Goal: Transaction & Acquisition: Download file/media

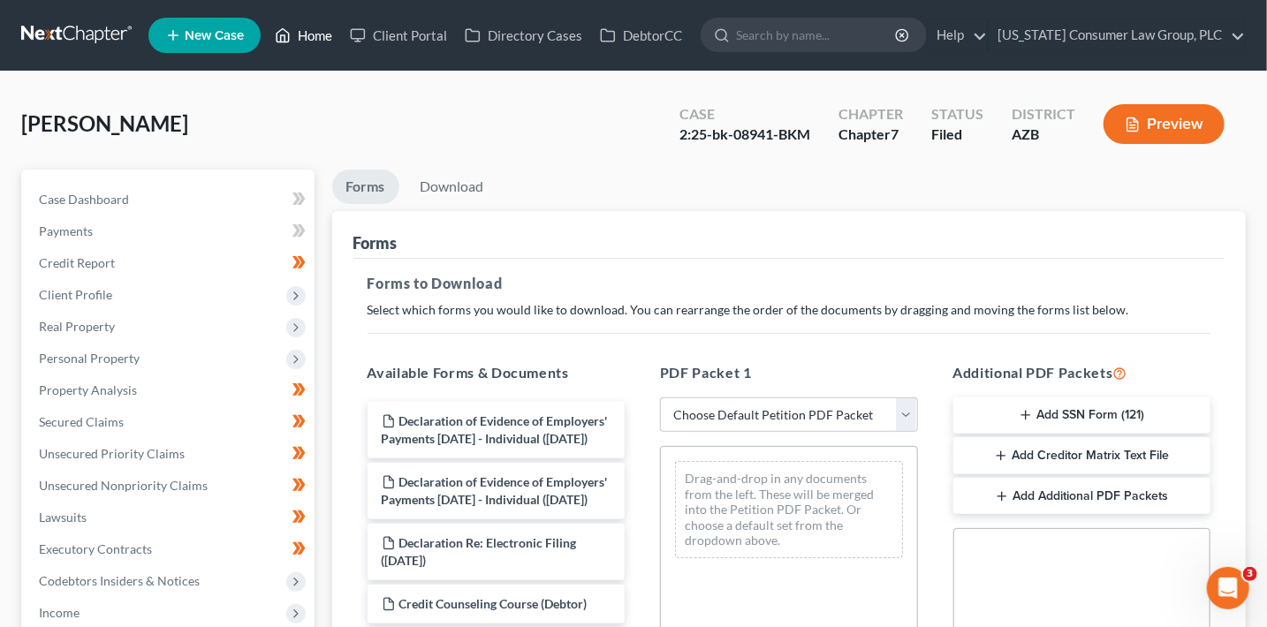
click at [313, 38] on link "Home" at bounding box center [303, 35] width 75 height 32
click at [314, 37] on link "Home" at bounding box center [303, 35] width 75 height 32
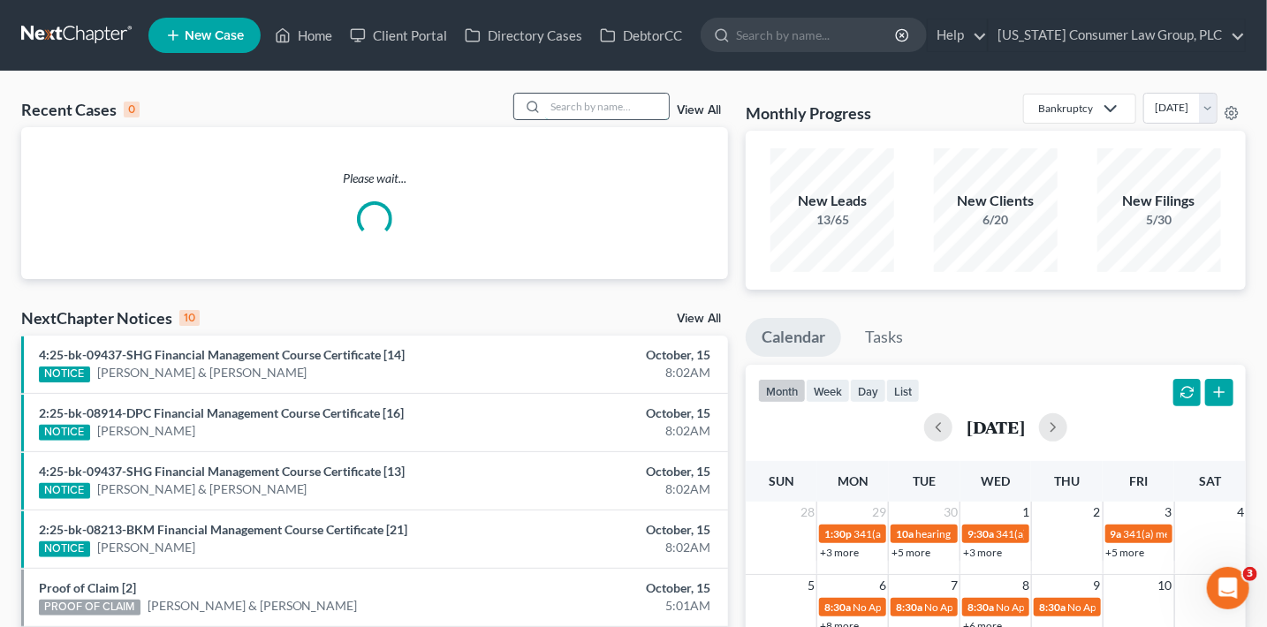
click at [578, 108] on input "search" at bounding box center [607, 107] width 124 height 26
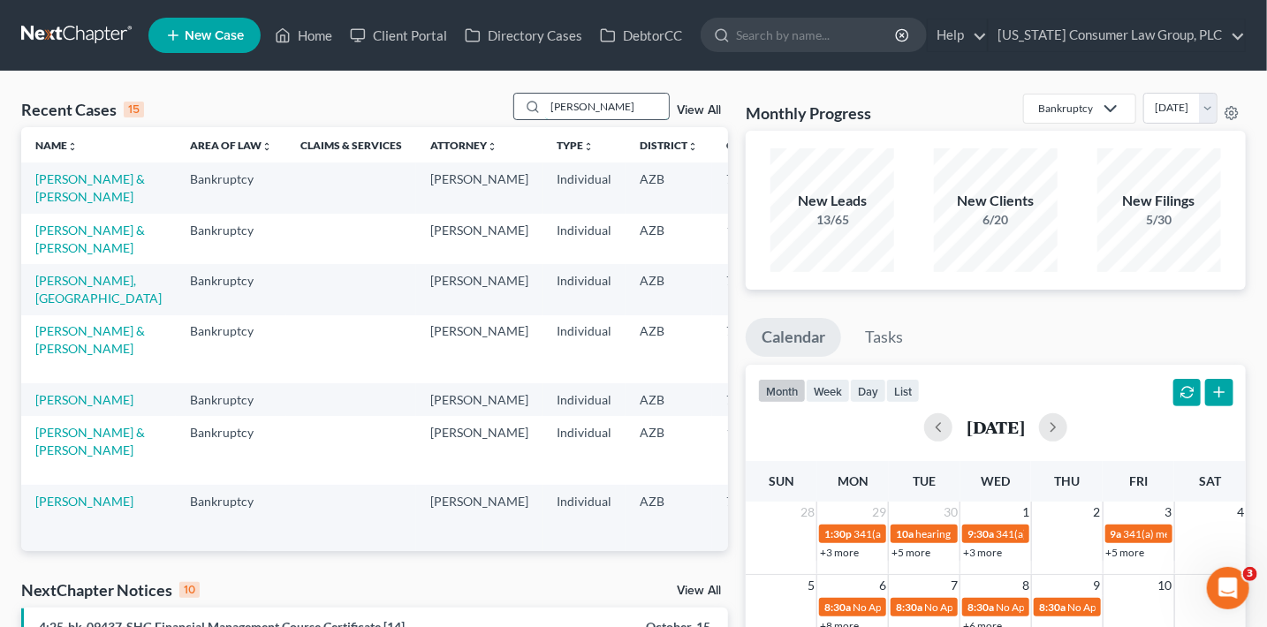
type input "[PERSON_NAME]"
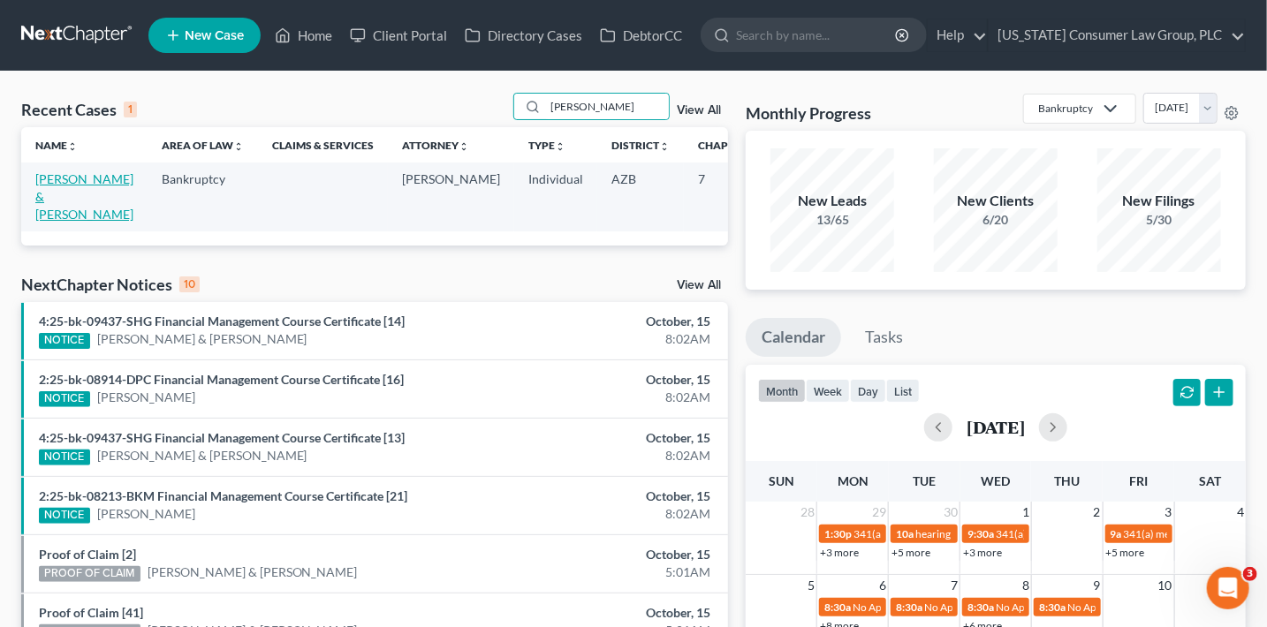
click at [65, 190] on link "[PERSON_NAME] & [PERSON_NAME]" at bounding box center [84, 196] width 98 height 50
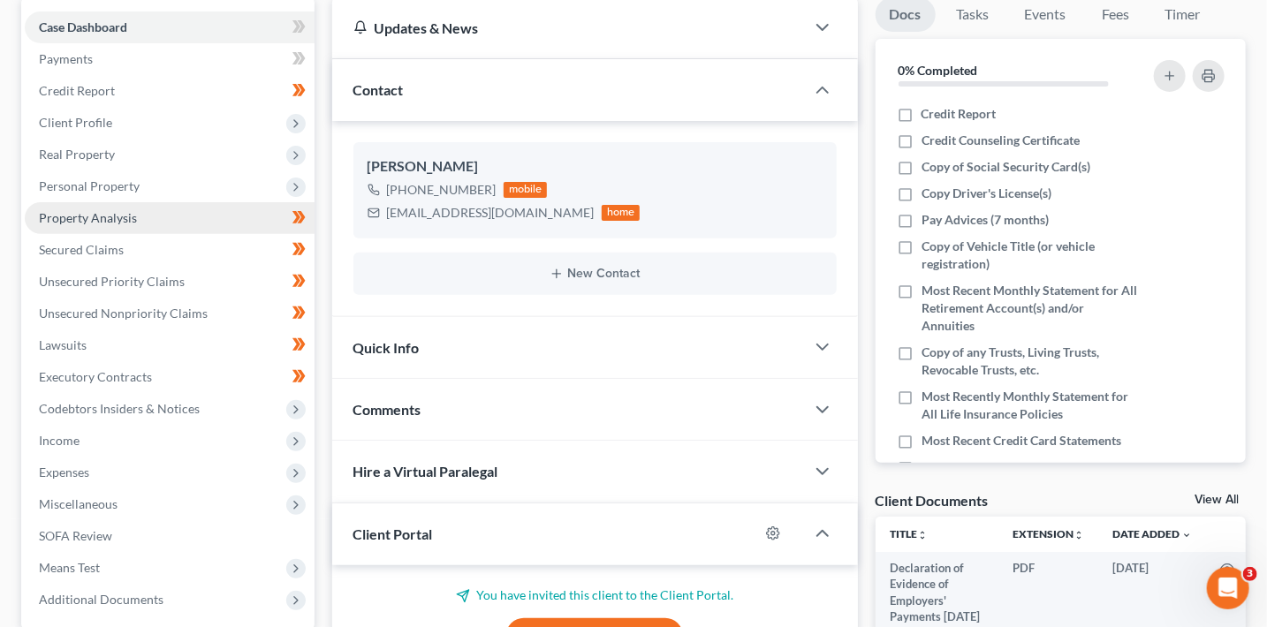
scroll to position [173, 0]
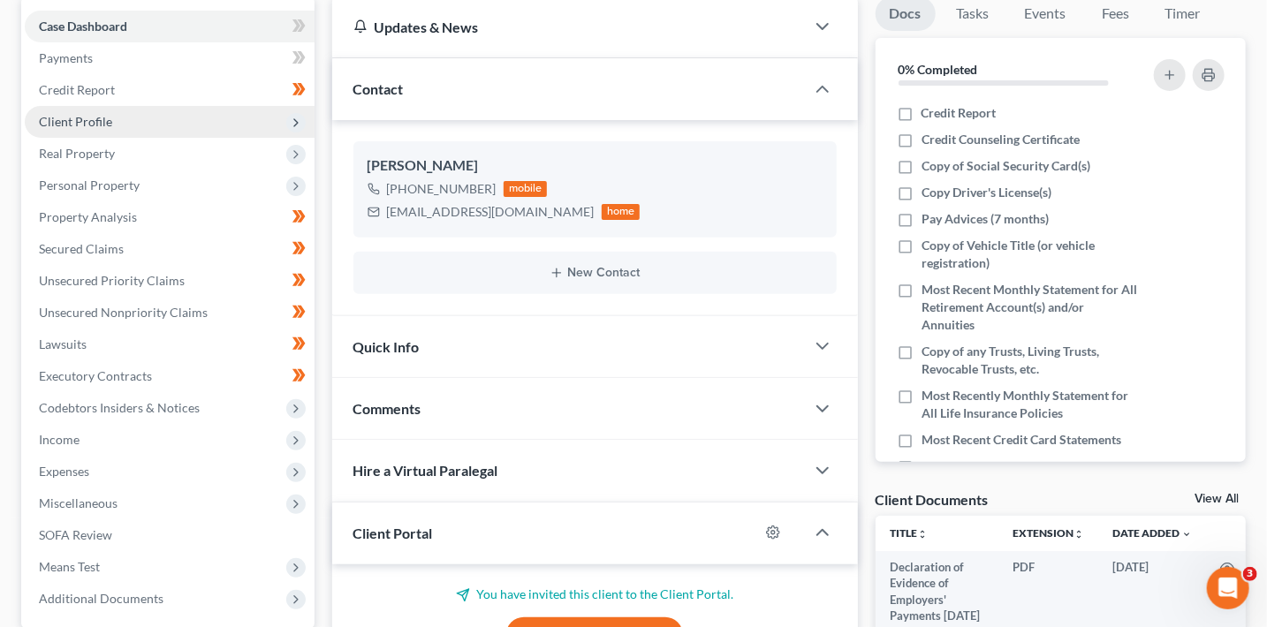
click at [68, 114] on span "Client Profile" at bounding box center [75, 121] width 73 height 15
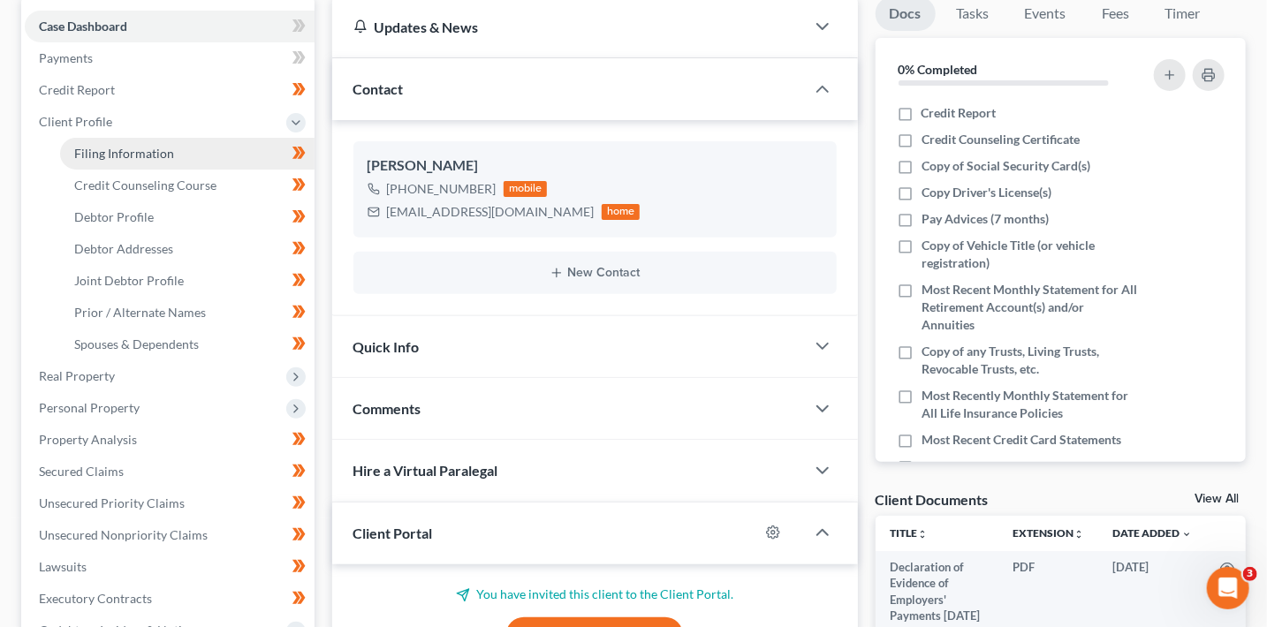
click at [104, 165] on link "Filing Information" at bounding box center [187, 154] width 255 height 32
select select "1"
select select "0"
select select "3"
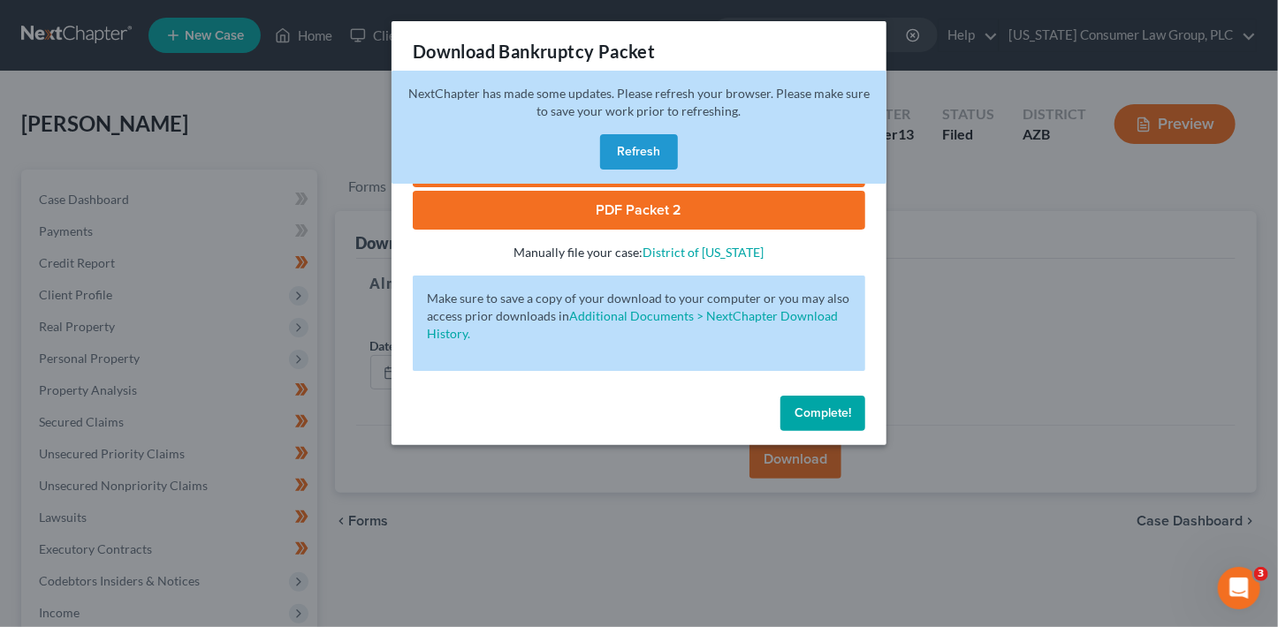
click at [646, 156] on button "Refresh" at bounding box center [639, 151] width 78 height 35
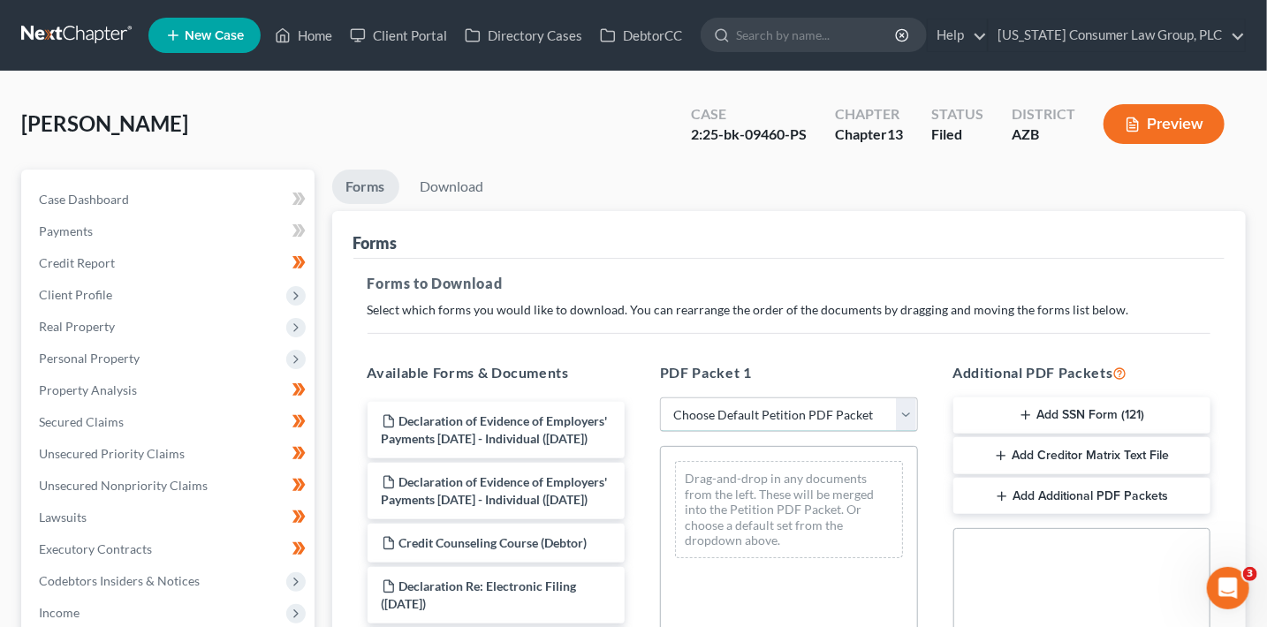
click at [785, 417] on select "Choose Default Petition PDF Packet Complete Bankruptcy Petition (all forms and …" at bounding box center [789, 415] width 258 height 35
select select "7"
click at [660, 398] on select "Choose Default Petition PDF Packet Complete Bankruptcy Petition (all forms and …" at bounding box center [789, 415] width 258 height 35
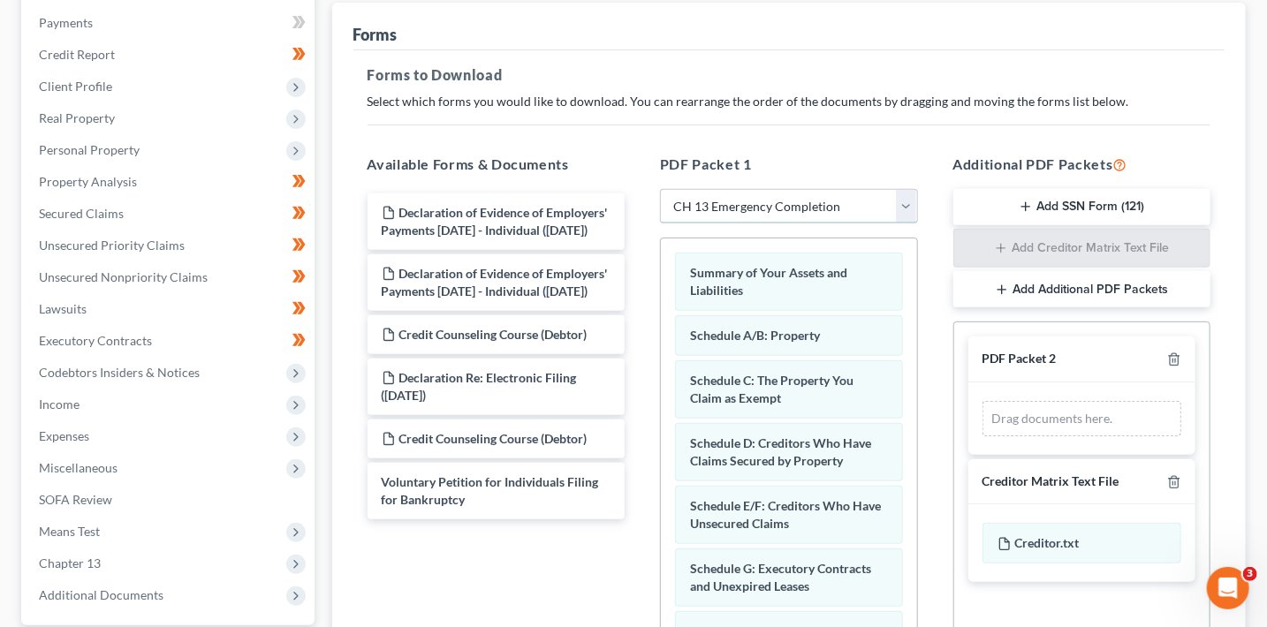
scroll to position [228, 0]
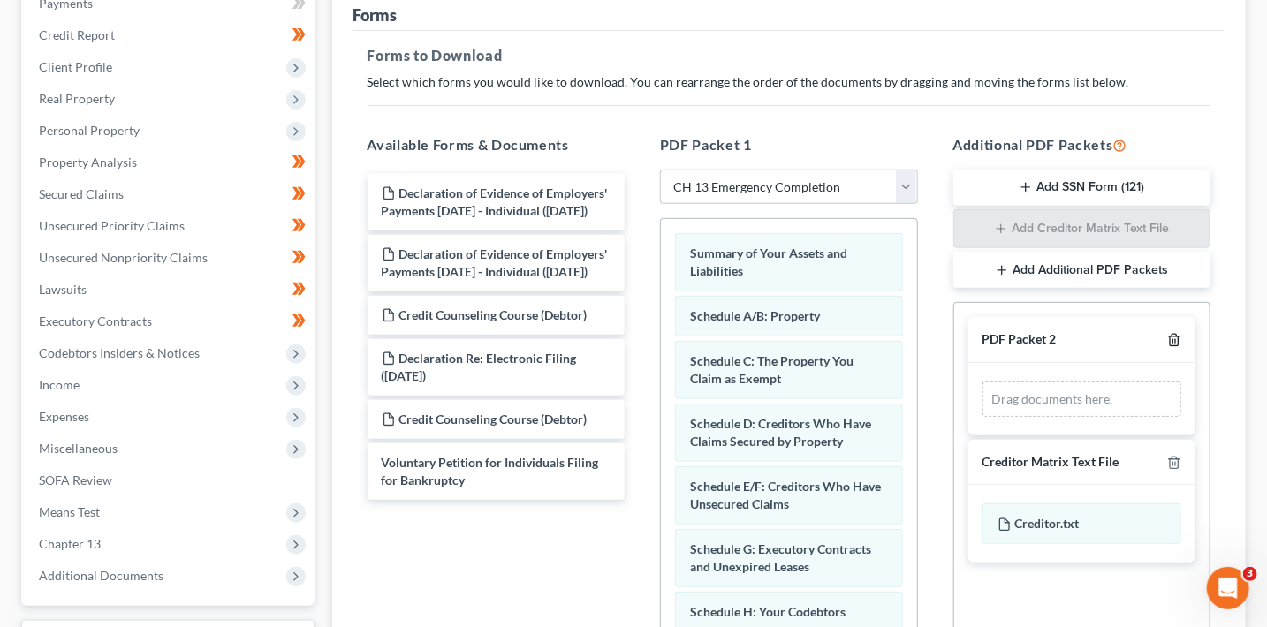
click at [1177, 335] on icon "button" at bounding box center [1174, 340] width 8 height 11
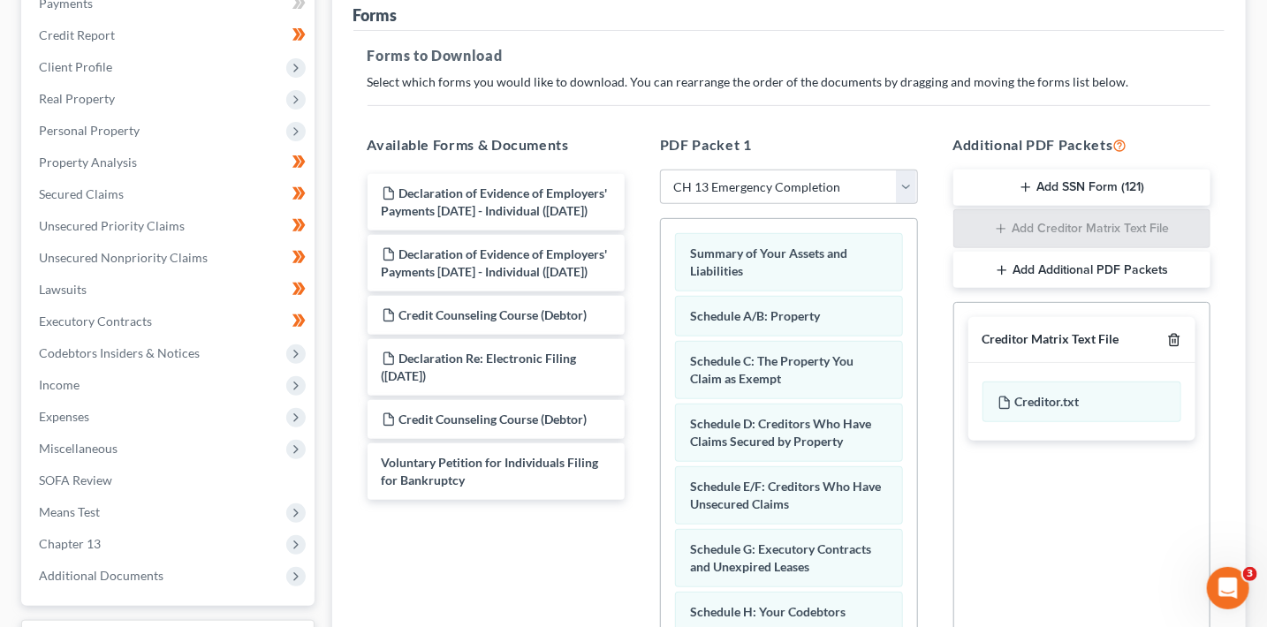
click at [1177, 335] on icon "button" at bounding box center [1174, 340] width 8 height 11
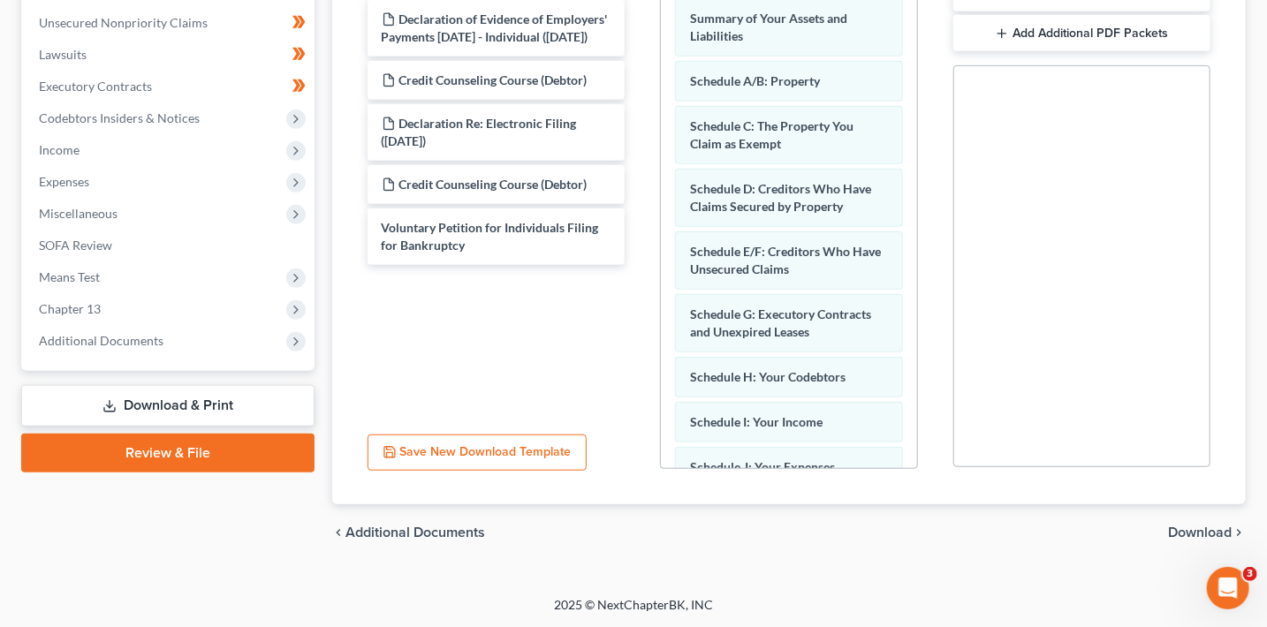
click at [1201, 530] on span "Download" at bounding box center [1200, 533] width 64 height 14
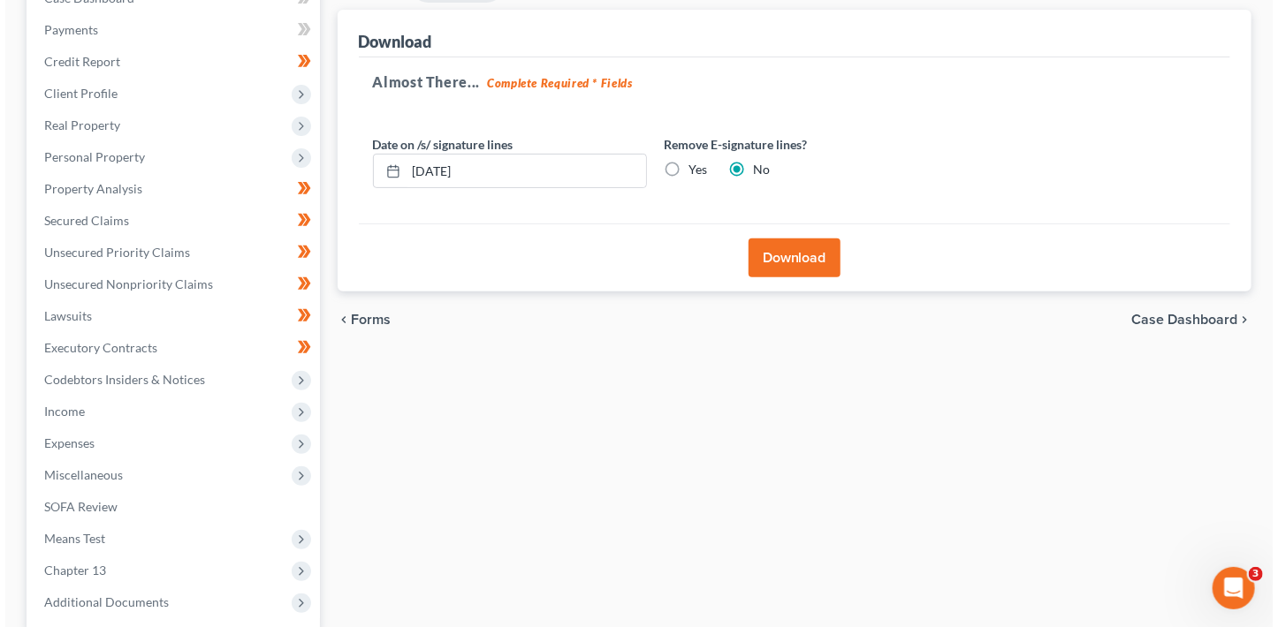
scroll to position [95, 0]
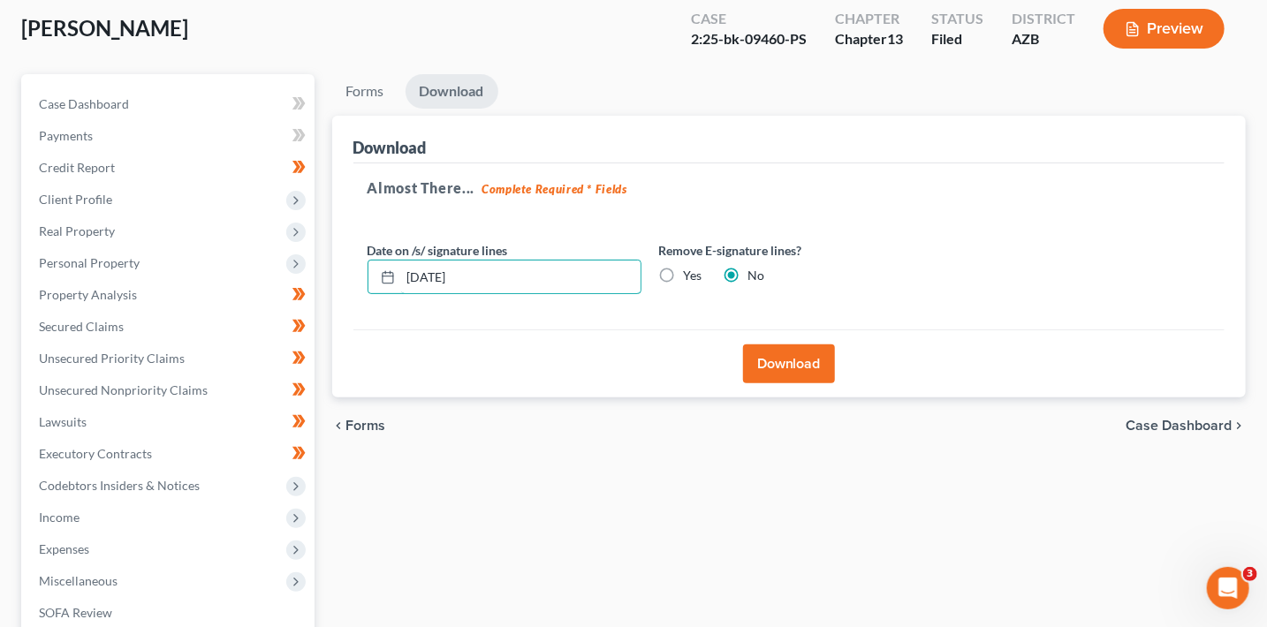
drag, startPoint x: 463, startPoint y: 267, endPoint x: 342, endPoint y: 247, distance: 122.8
click at [342, 247] on div "Download Almost There... Complete Required * Fields Date on /s/ signature lines…" at bounding box center [789, 257] width 915 height 283
click at [691, 267] on input "Yes" at bounding box center [696, 272] width 11 height 11
radio input "true"
radio input "false"
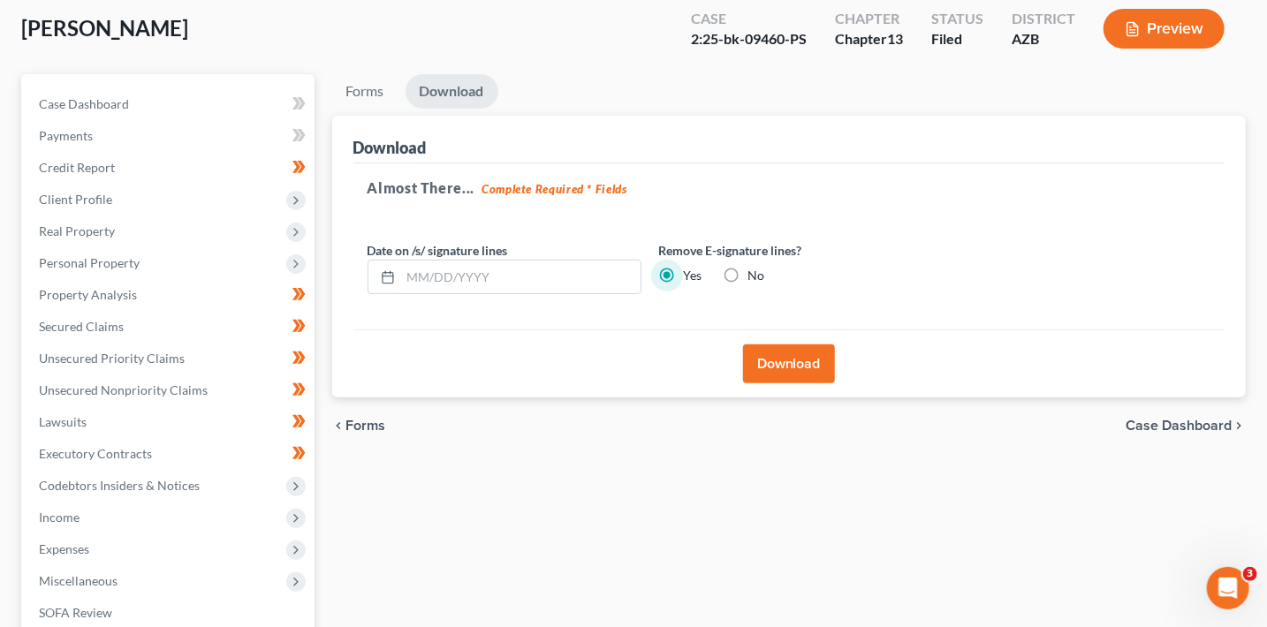
click at [799, 371] on button "Download" at bounding box center [789, 364] width 92 height 39
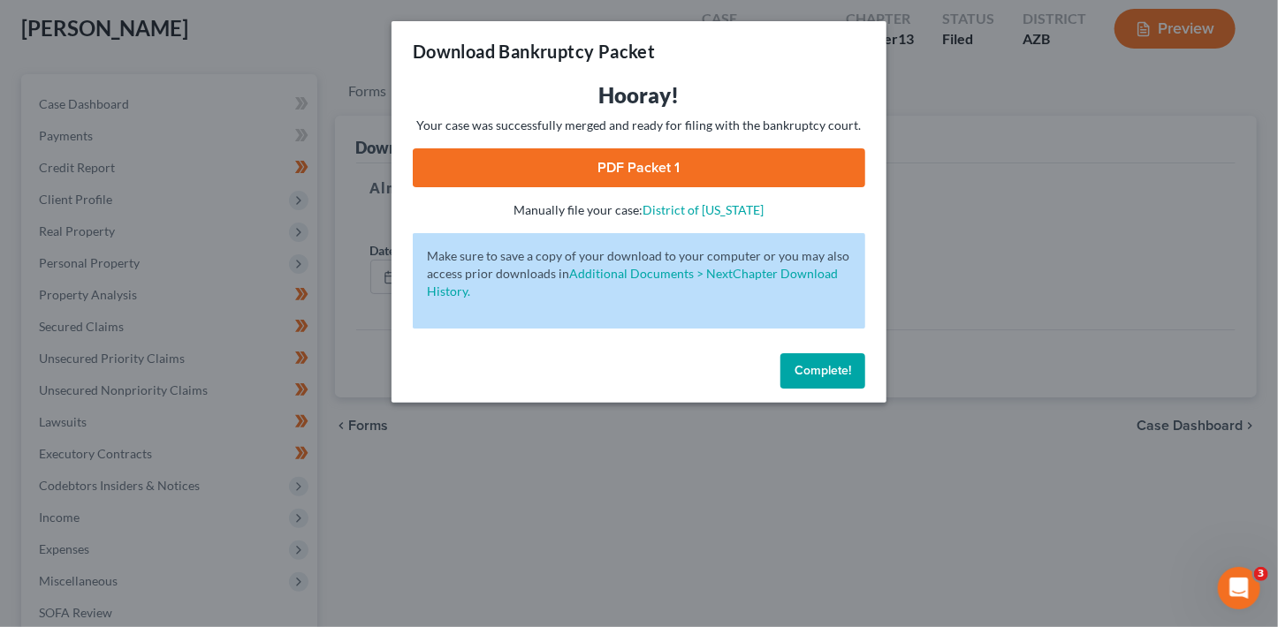
click at [781, 169] on link "PDF Packet 1" at bounding box center [639, 167] width 452 height 39
